Goal: Task Accomplishment & Management: Manage account settings

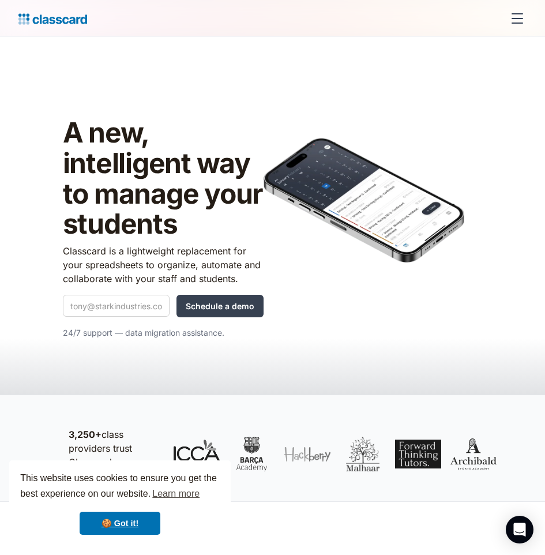
click at [517, 28] on div "menu" at bounding box center [518, 19] width 28 height 28
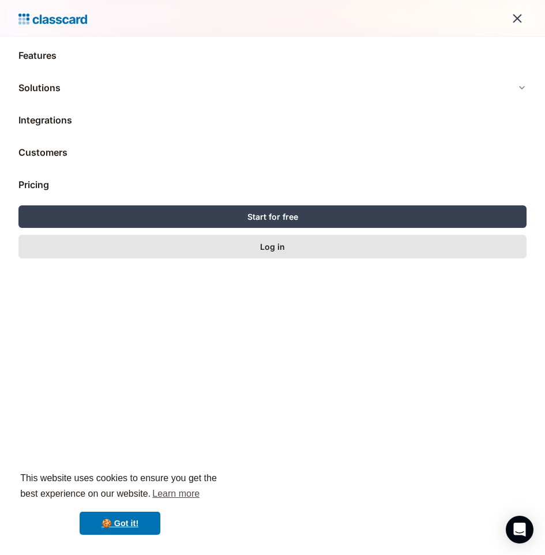
click at [227, 240] on link "Log in" at bounding box center [272, 247] width 508 height 24
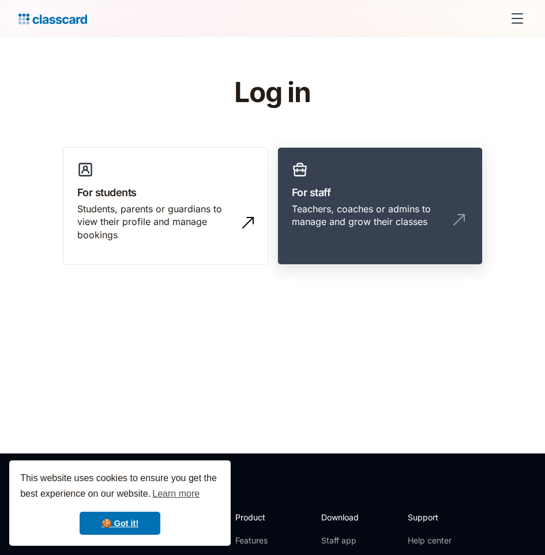
click at [377, 200] on link "For staff Teachers, coaches or admins to manage and grow their classes" at bounding box center [379, 206] width 205 height 118
